Goal: Navigation & Orientation: Find specific page/section

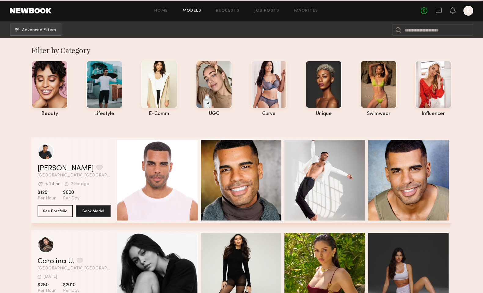
click at [302, 8] on div "Home Models Requests Job Posts Favorites Sign Out No fees up to $5,000 K" at bounding box center [263, 11] width 422 height 10
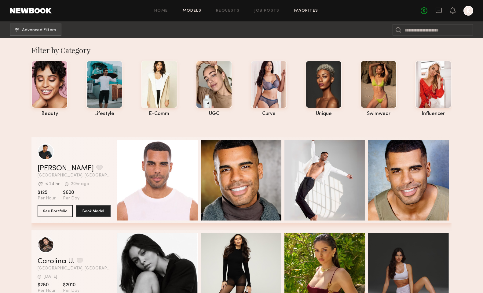
click at [303, 12] on link "Favorites" at bounding box center [306, 11] width 24 height 4
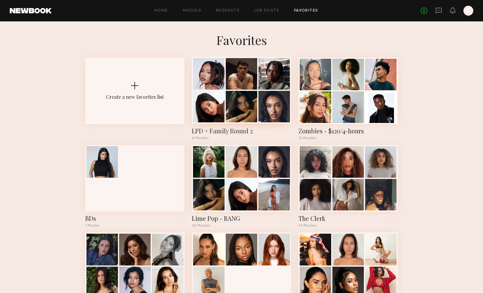
click at [246, 95] on div at bounding box center [241, 106] width 31 height 31
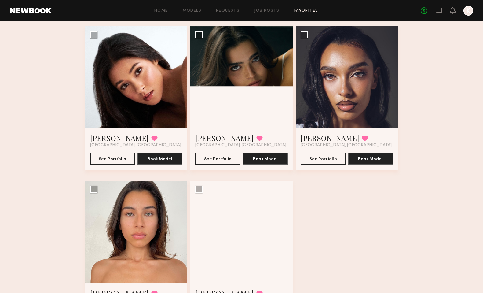
scroll to position [201, 0]
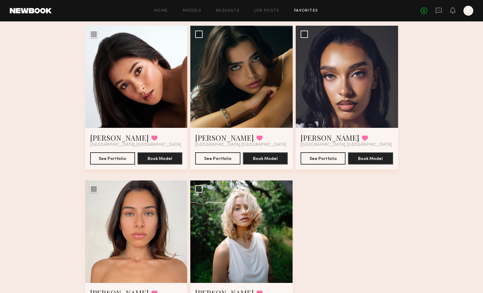
click at [301, 259] on div "[PERSON_NAME] Favorited [GEOGRAPHIC_DATA], [GEOGRAPHIC_DATA] See Portfolio Book…" at bounding box center [241, 103] width 313 height 465
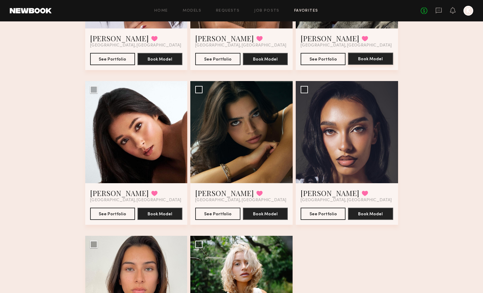
scroll to position [0, 0]
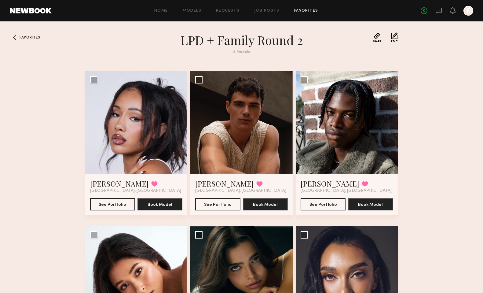
click at [444, 114] on div "Favorites LPD + Family Round 2 8 Models Share Copy Shareable Link Edit [PERSON_…" at bounding box center [241, 288] width 483 height 513
click at [405, 114] on div "Favorites LPD + Family Round 2 8 Models Share Copy Shareable Link Edit [PERSON_…" at bounding box center [241, 288] width 483 height 513
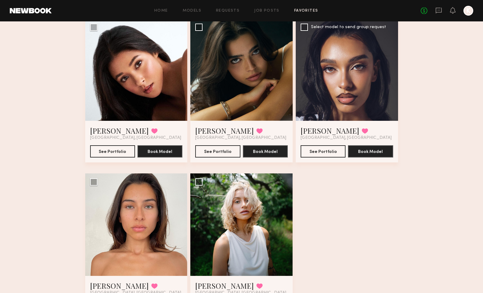
scroll to position [252, 0]
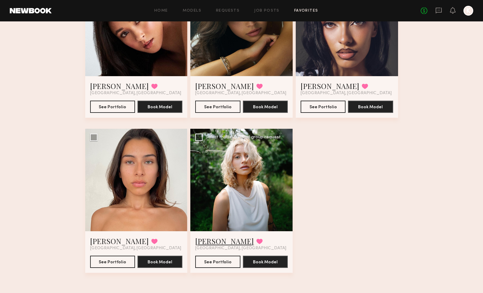
click at [214, 243] on link "[PERSON_NAME]" at bounding box center [224, 241] width 59 height 10
click at [102, 241] on link "[PERSON_NAME]" at bounding box center [119, 241] width 59 height 10
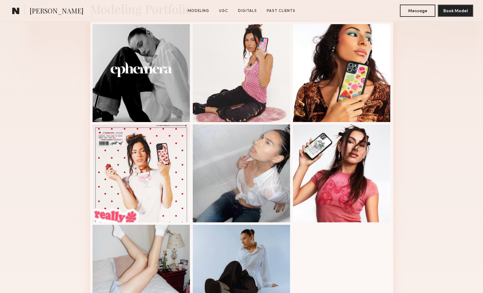
scroll to position [162, 0]
